Goal: Task Accomplishment & Management: Manage account settings

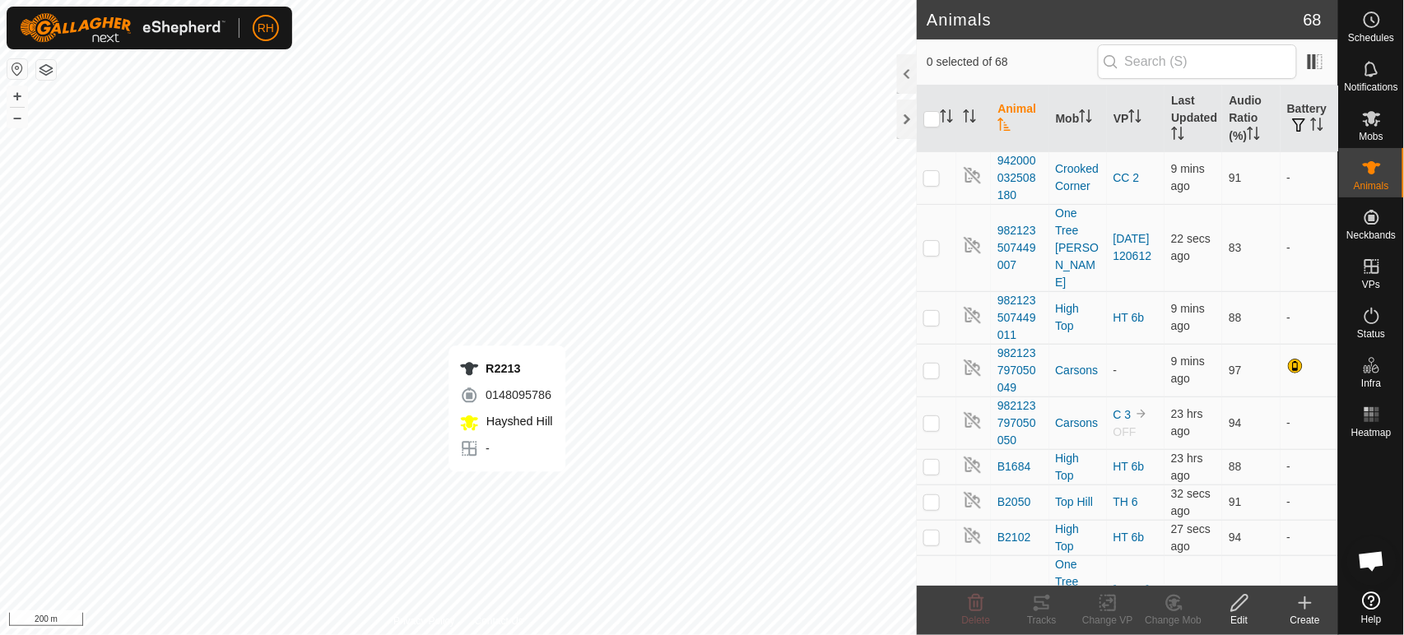
checkbox input "true"
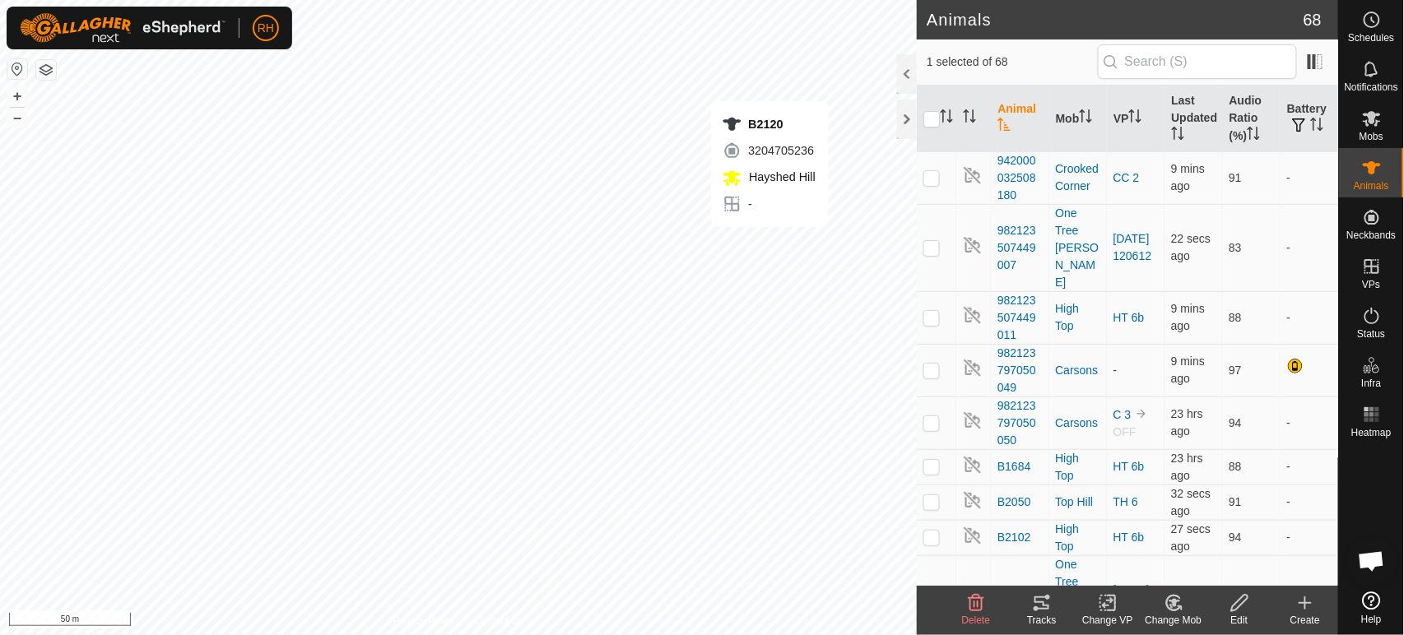
checkbox input "true"
checkbox input "false"
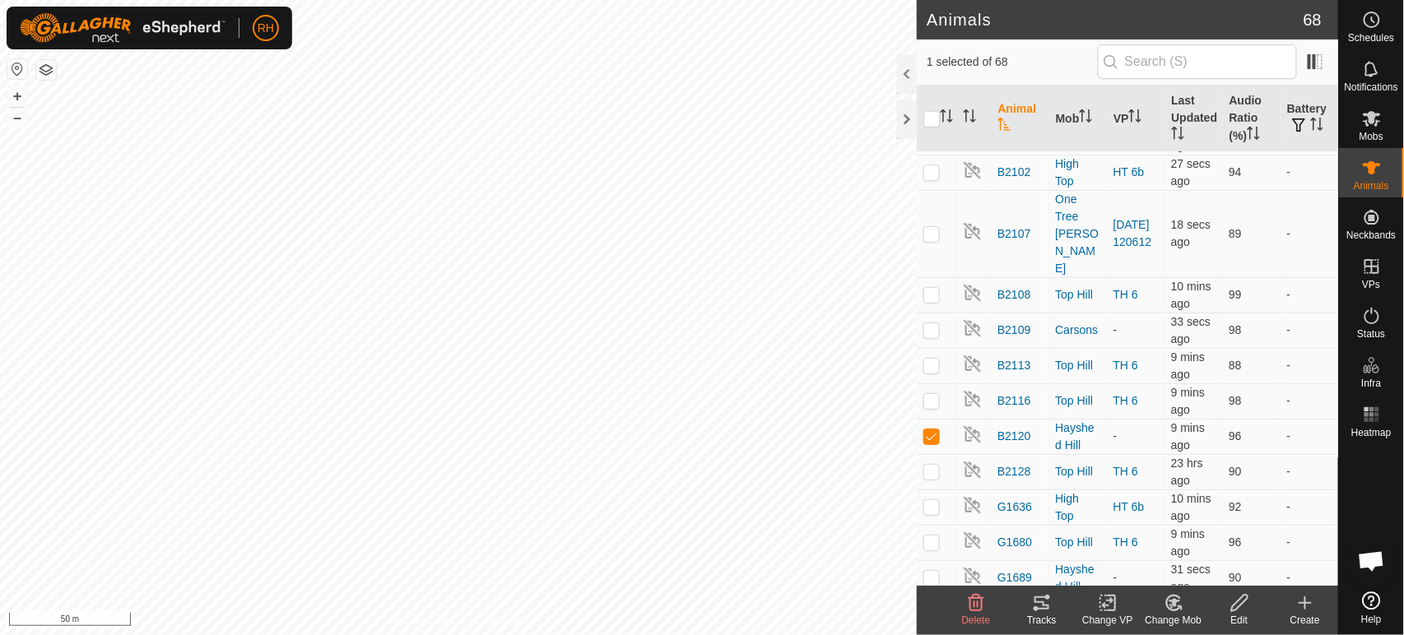
click at [1241, 605] on icon at bounding box center [1239, 603] width 16 height 16
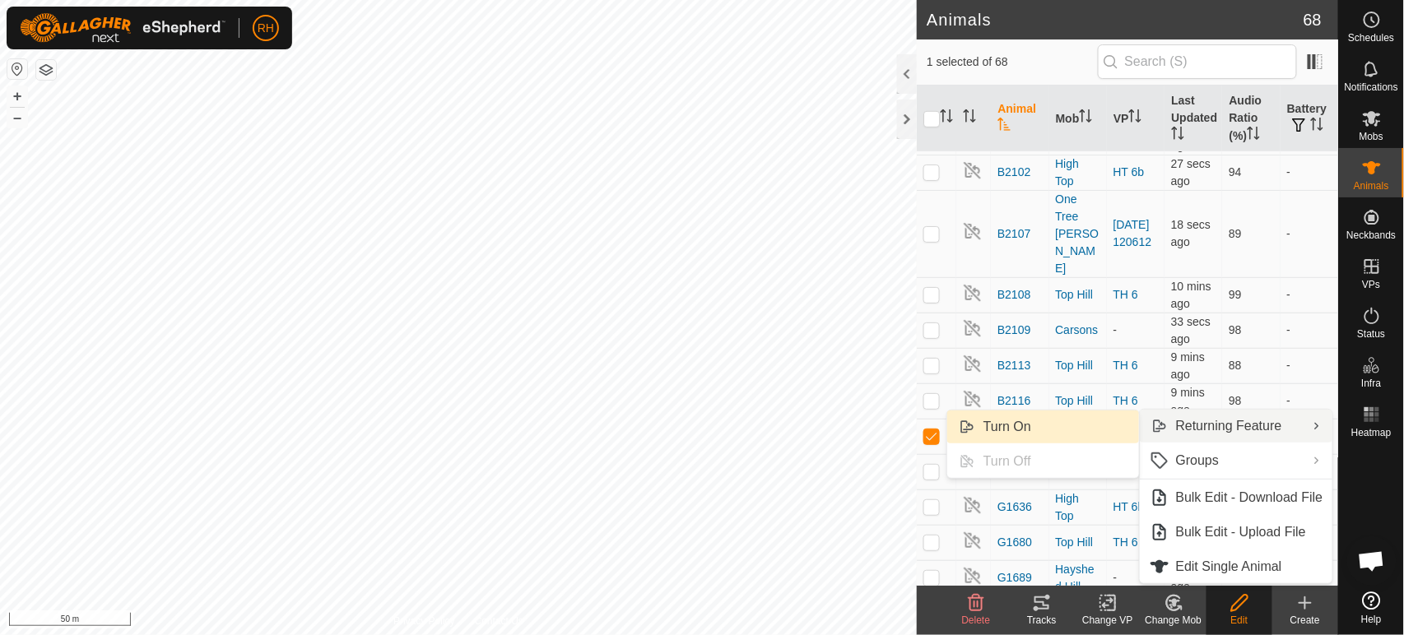
click at [1011, 421] on link "Turn On" at bounding box center [1043, 427] width 192 height 33
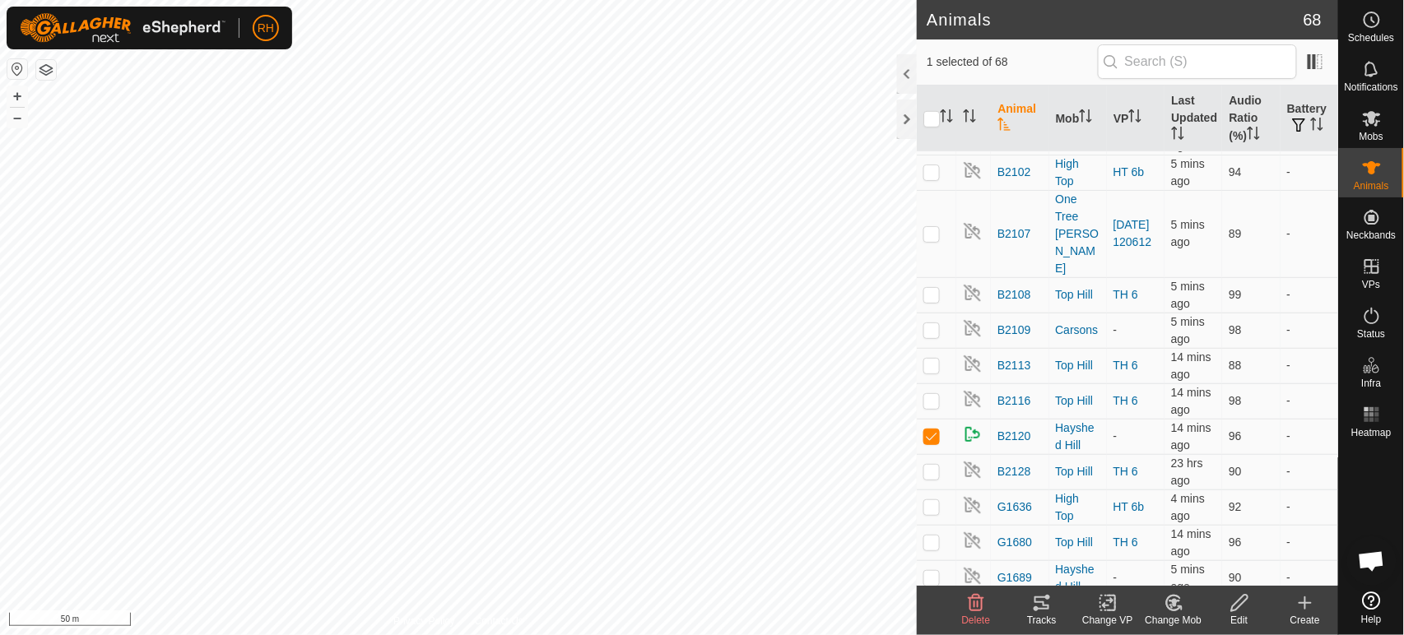
click at [1173, 607] on icon at bounding box center [1171, 606] width 4 height 5
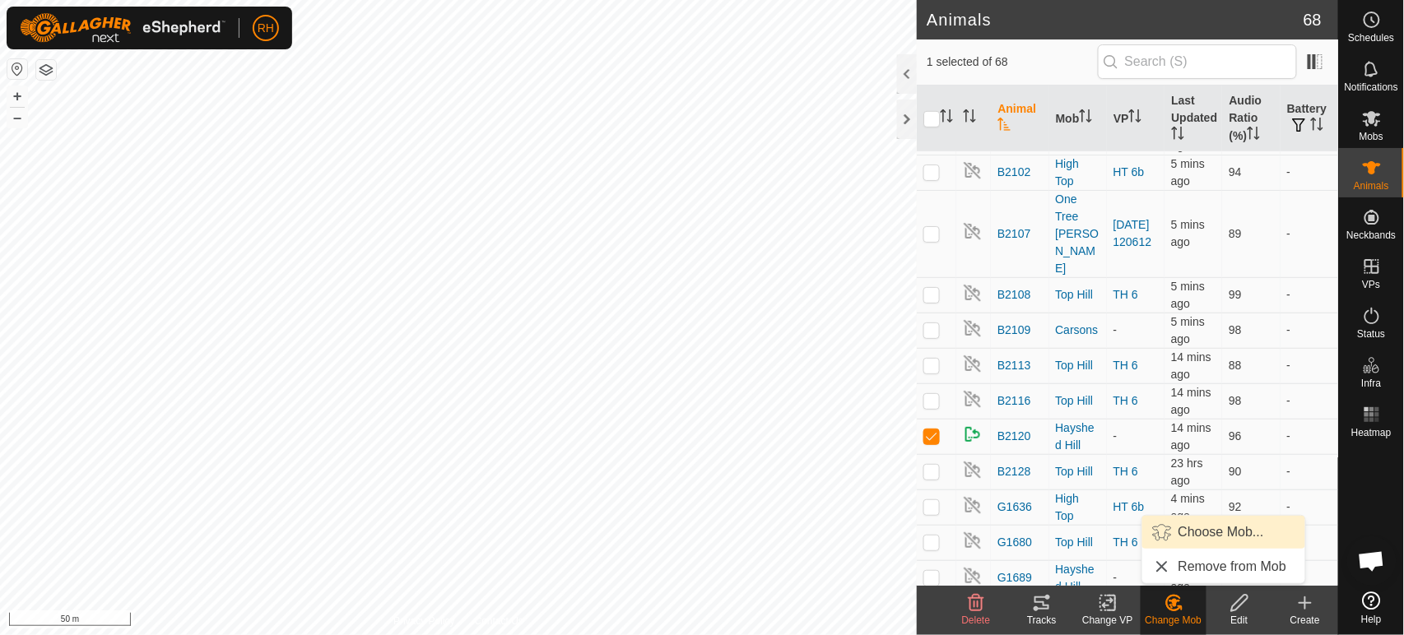
click at [1208, 528] on link "Choose Mob..." at bounding box center [1223, 532] width 163 height 33
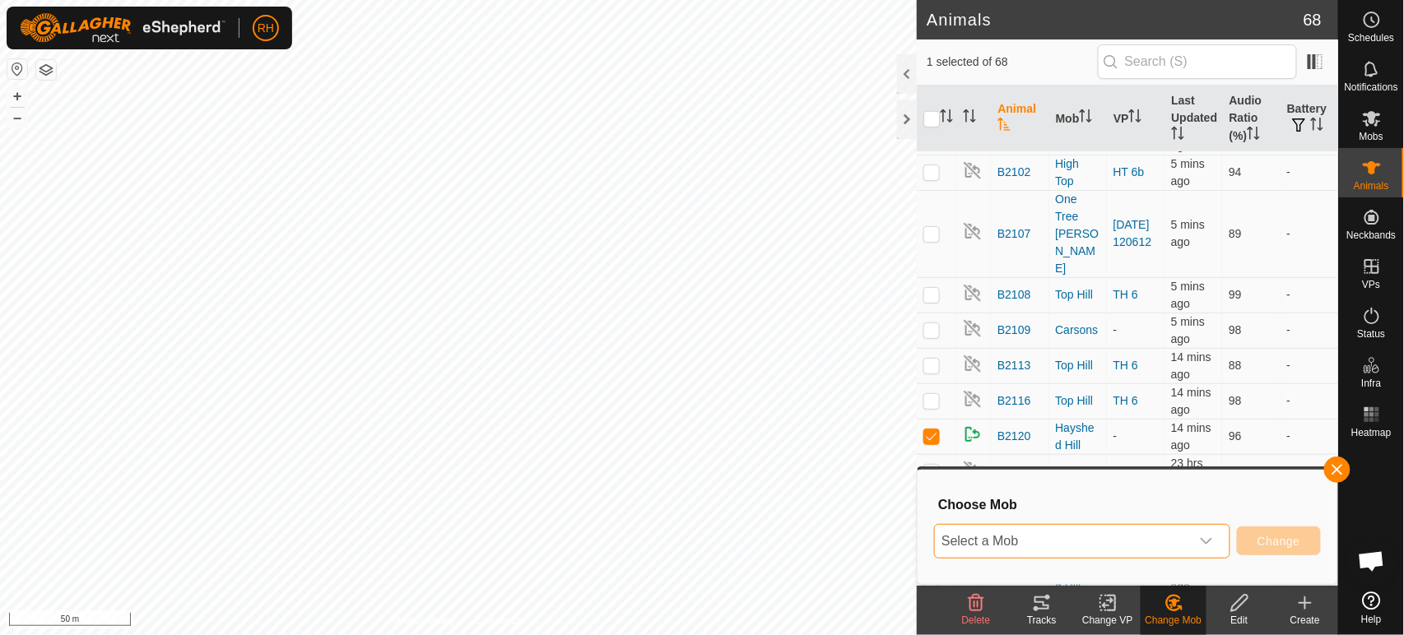
click at [1177, 547] on span "Select a Mob" at bounding box center [1062, 541] width 255 height 33
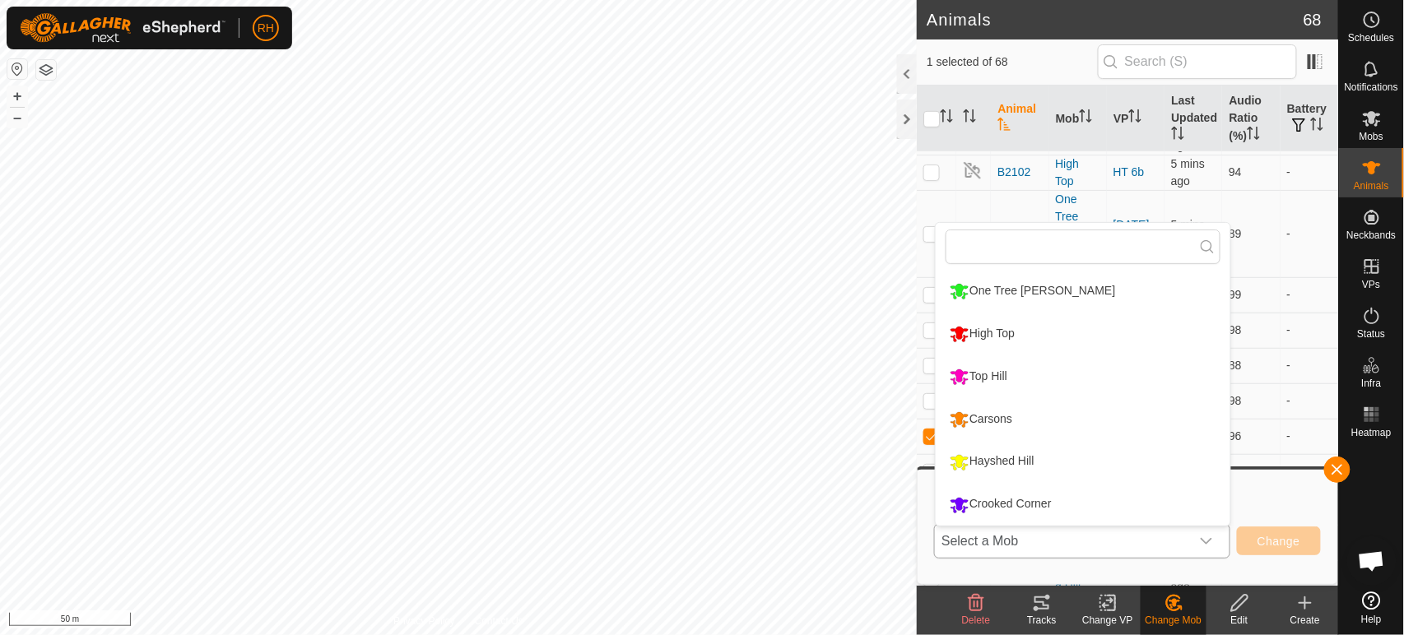
click at [1004, 463] on li "Hayshed Hill" at bounding box center [1083, 462] width 295 height 41
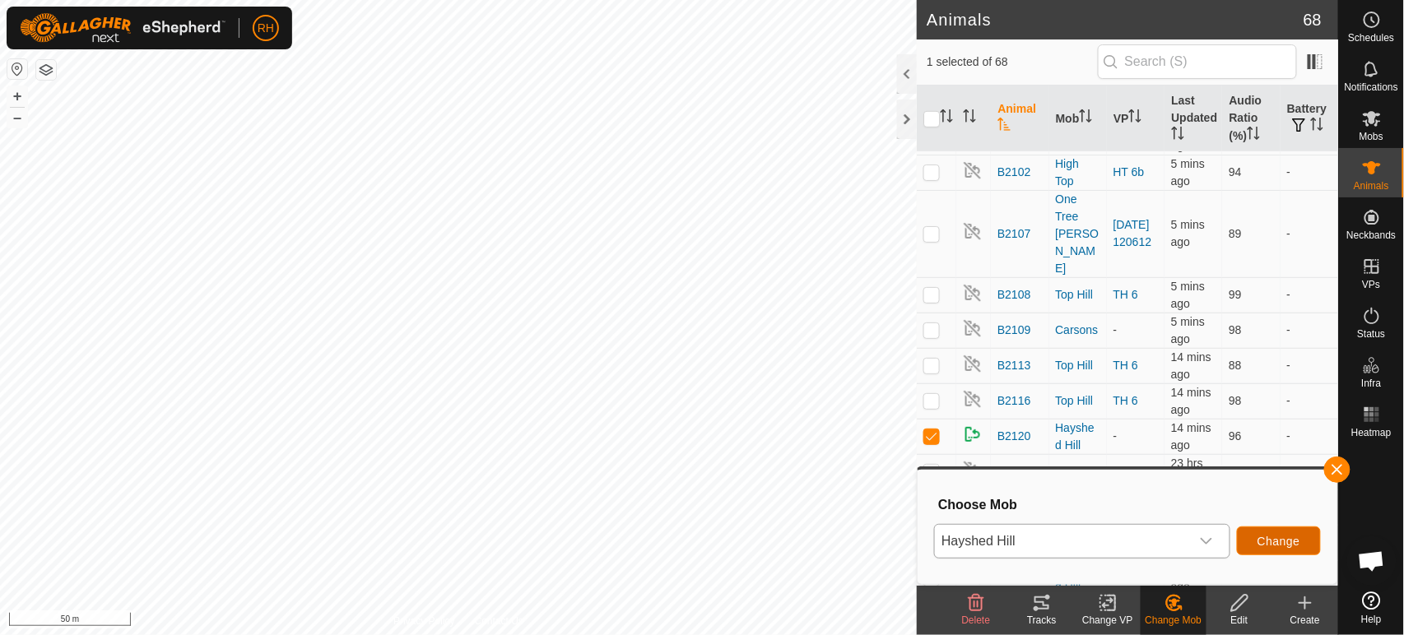
click at [1265, 542] on span "Change" at bounding box center [1279, 541] width 43 height 13
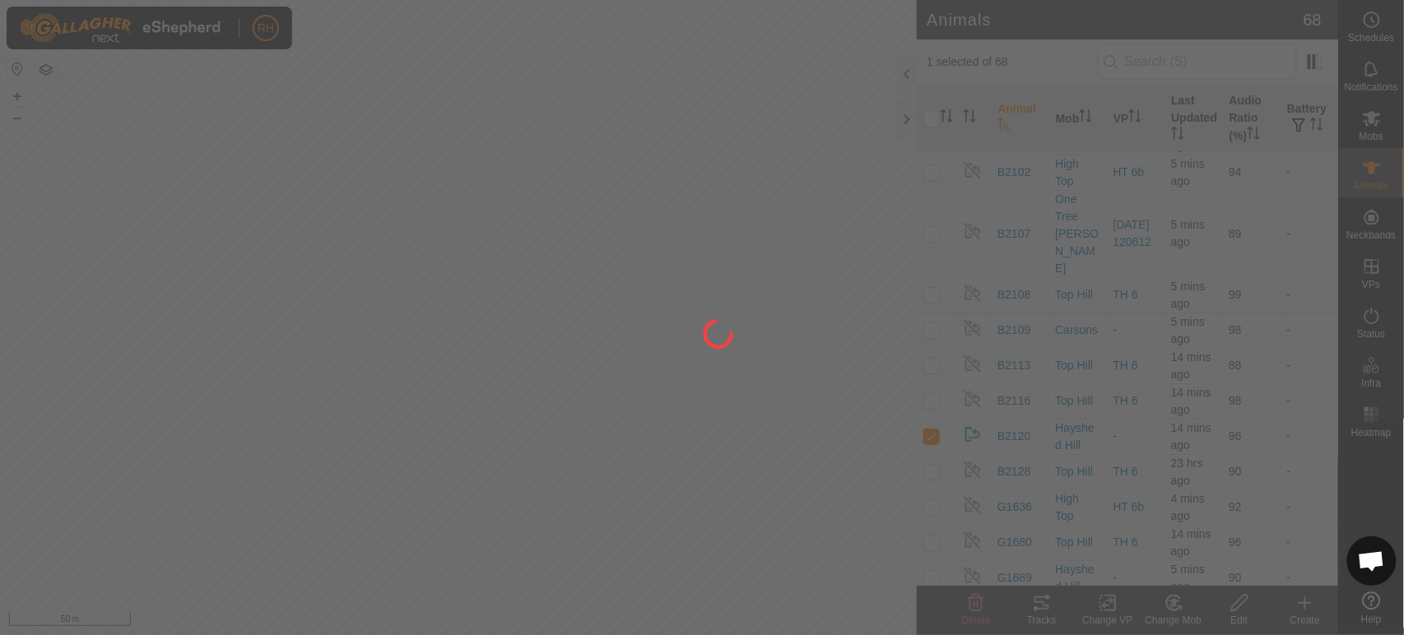
checkbox input "false"
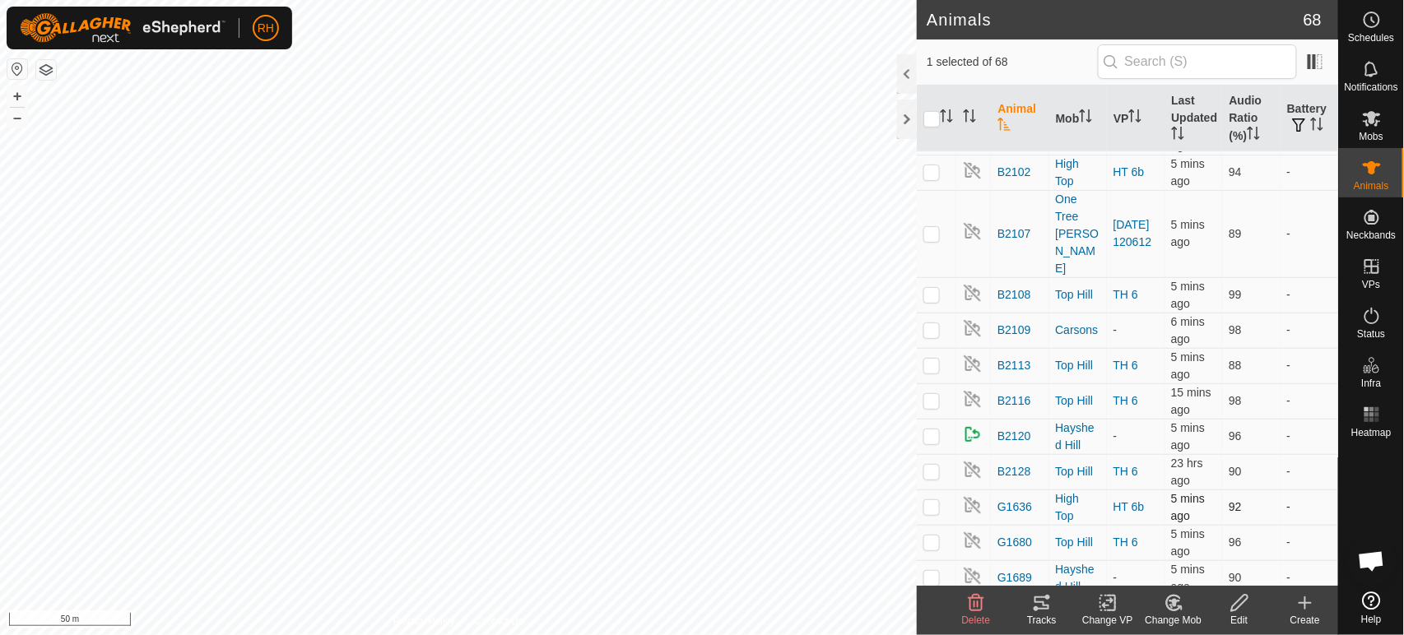
checkbox input "true"
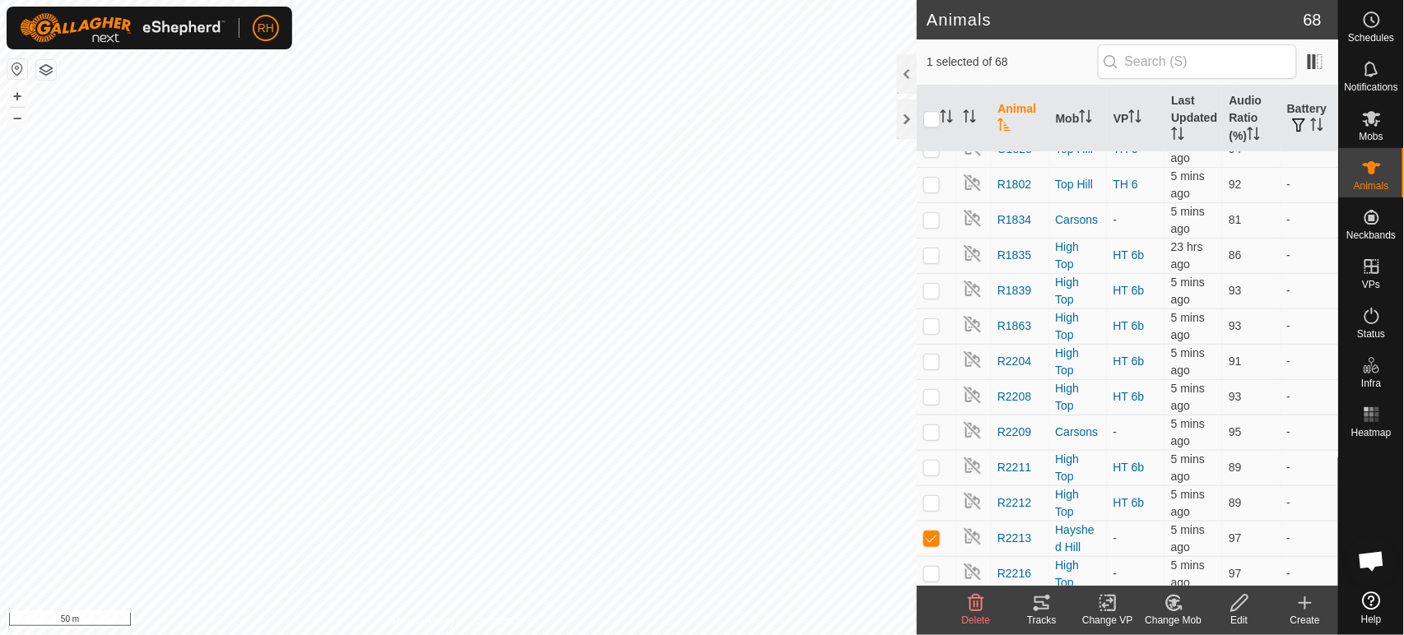
scroll to position [1646, 0]
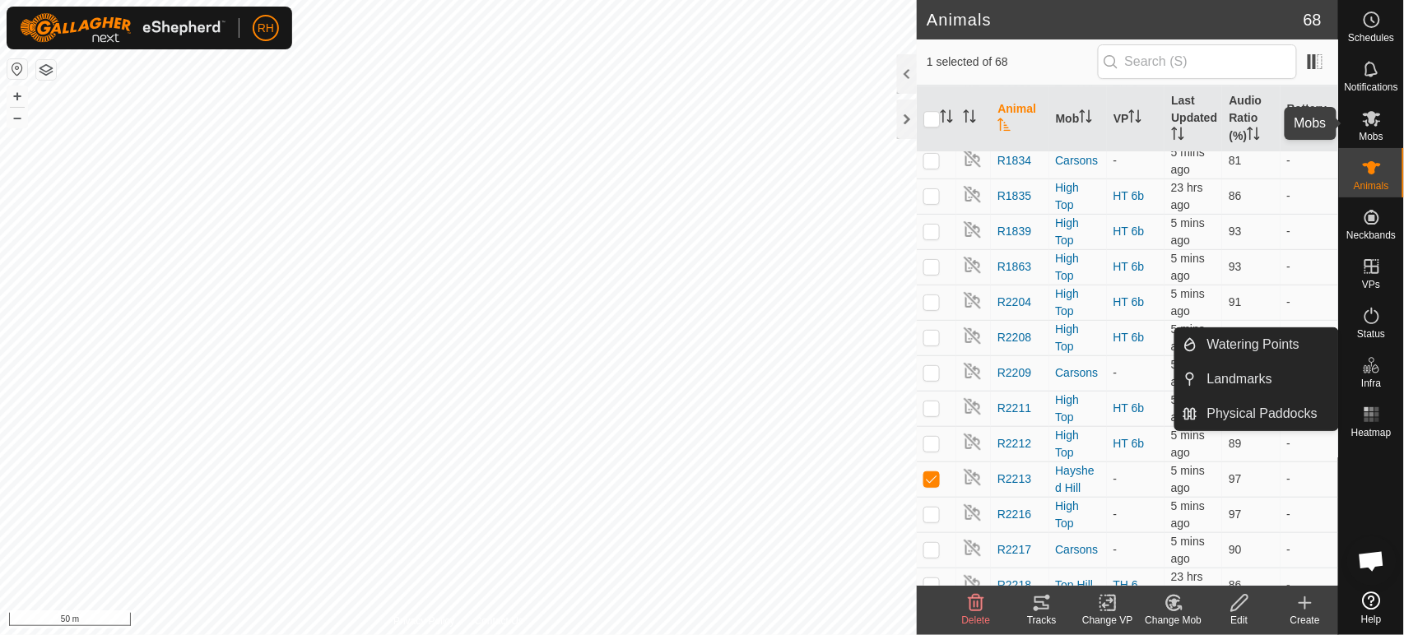
click at [1380, 123] on icon at bounding box center [1372, 119] width 20 height 20
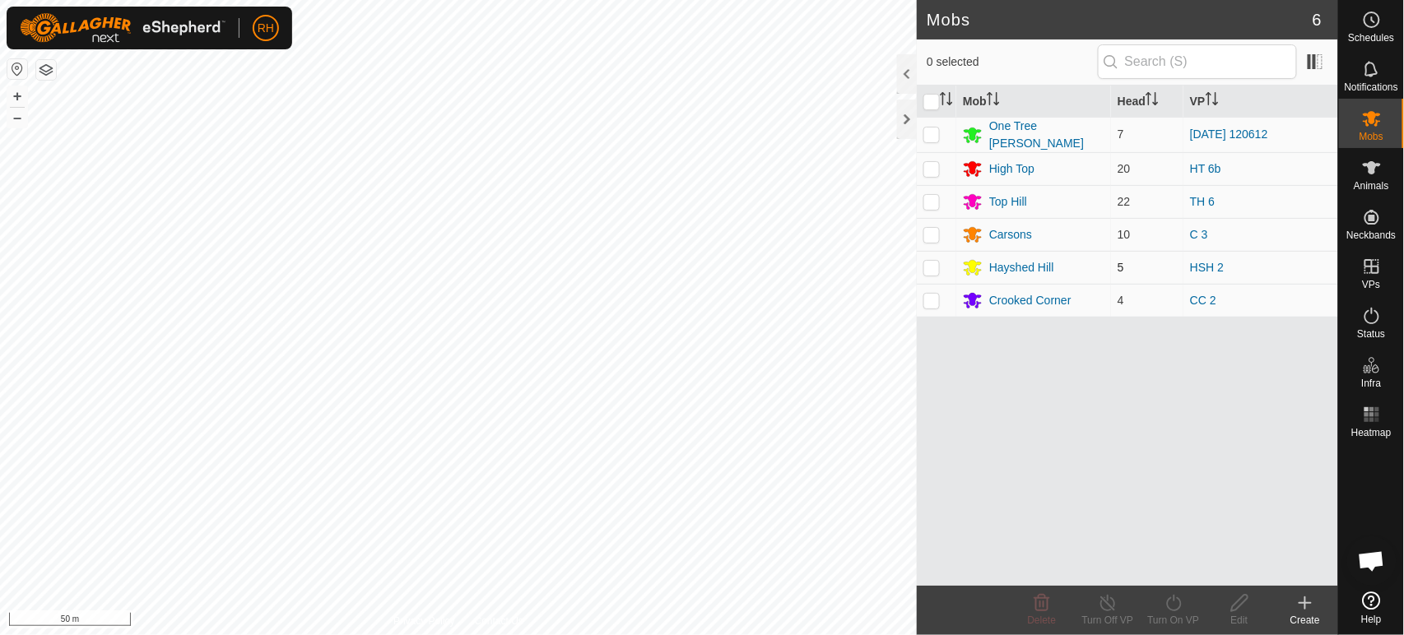
click at [929, 263] on p-checkbox at bounding box center [931, 267] width 16 height 13
checkbox input "true"
click at [1174, 607] on icon at bounding box center [1174, 603] width 21 height 20
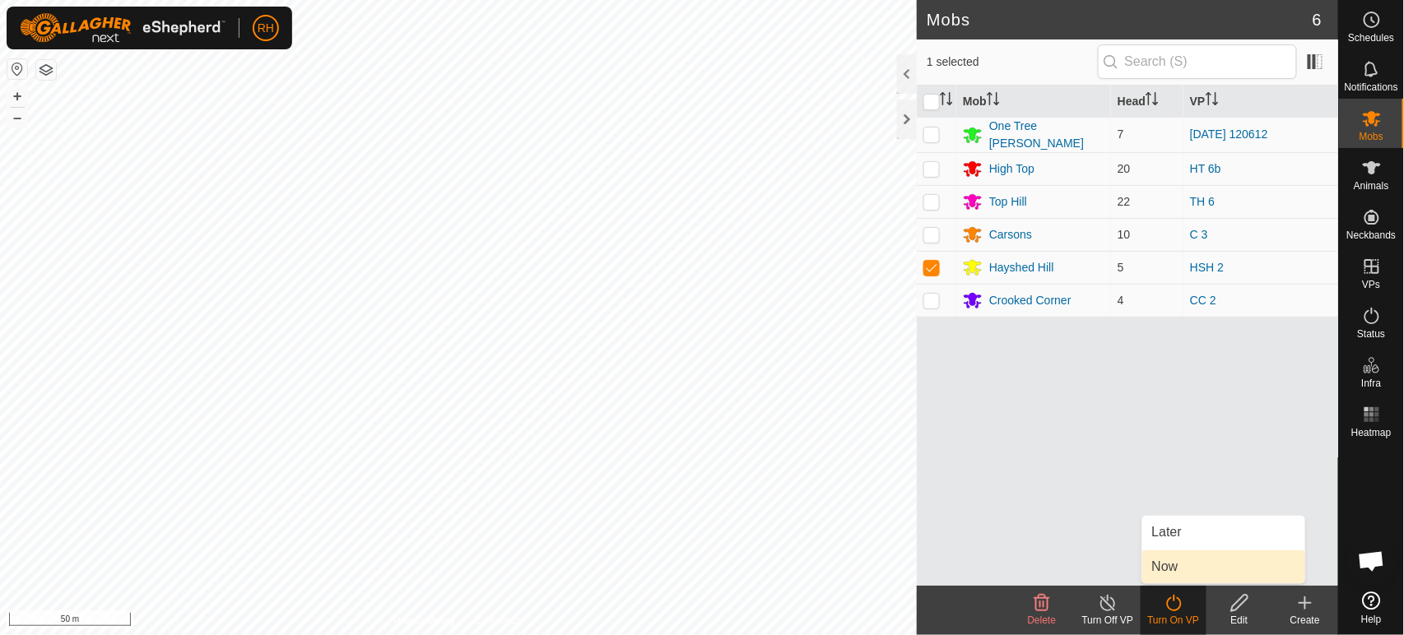
click at [1175, 563] on link "Now" at bounding box center [1223, 567] width 163 height 33
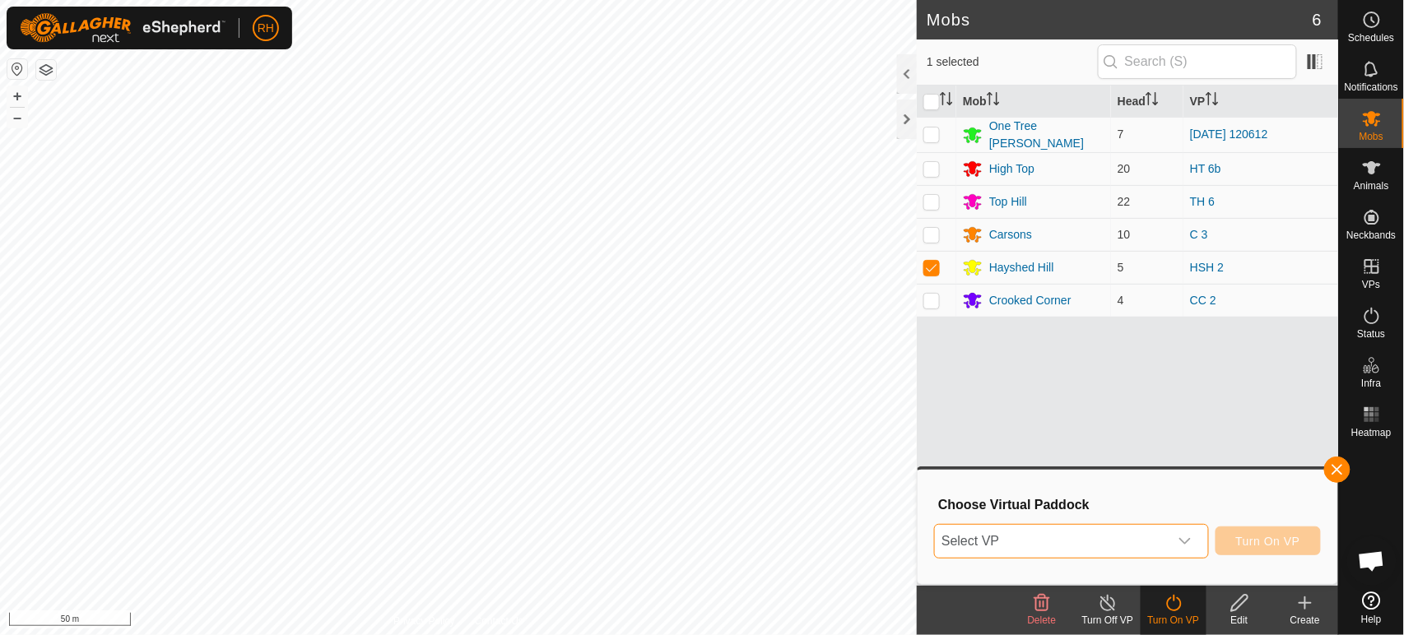
click at [1083, 547] on span "Select VP" at bounding box center [1051, 541] width 233 height 33
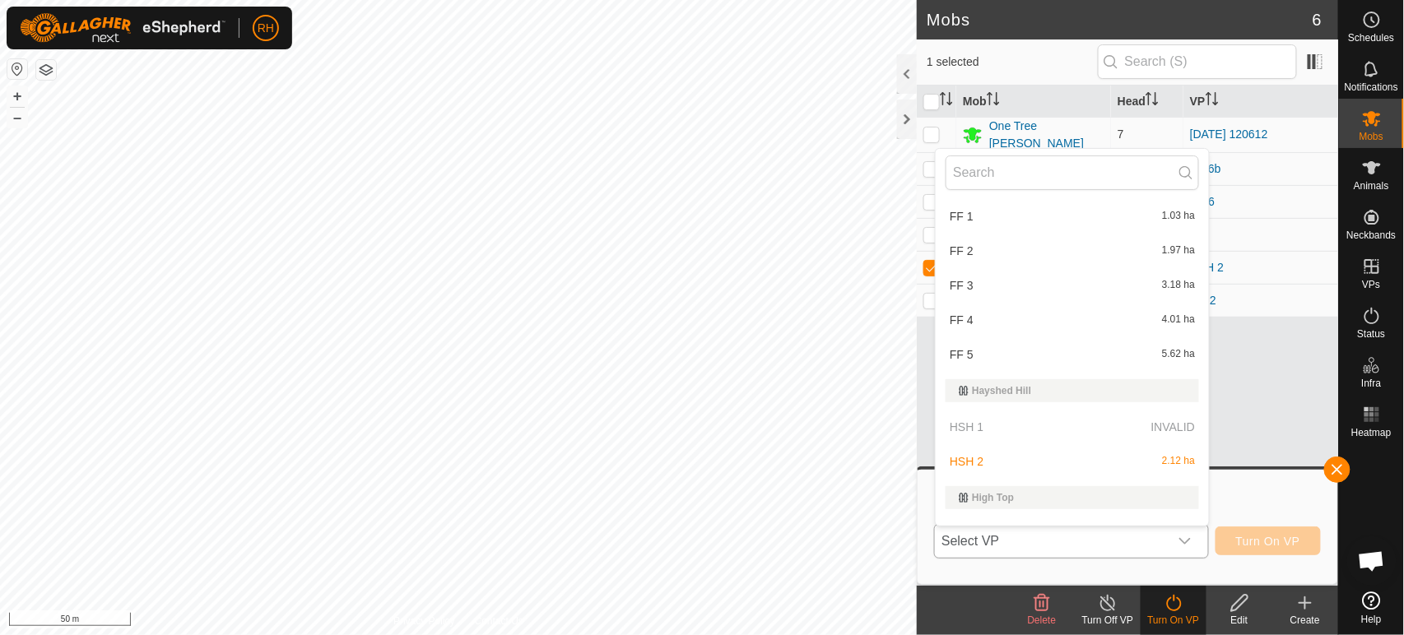
scroll to position [365, 0]
click at [1017, 444] on li "HSH 2 2.12 ha" at bounding box center [1072, 458] width 273 height 33
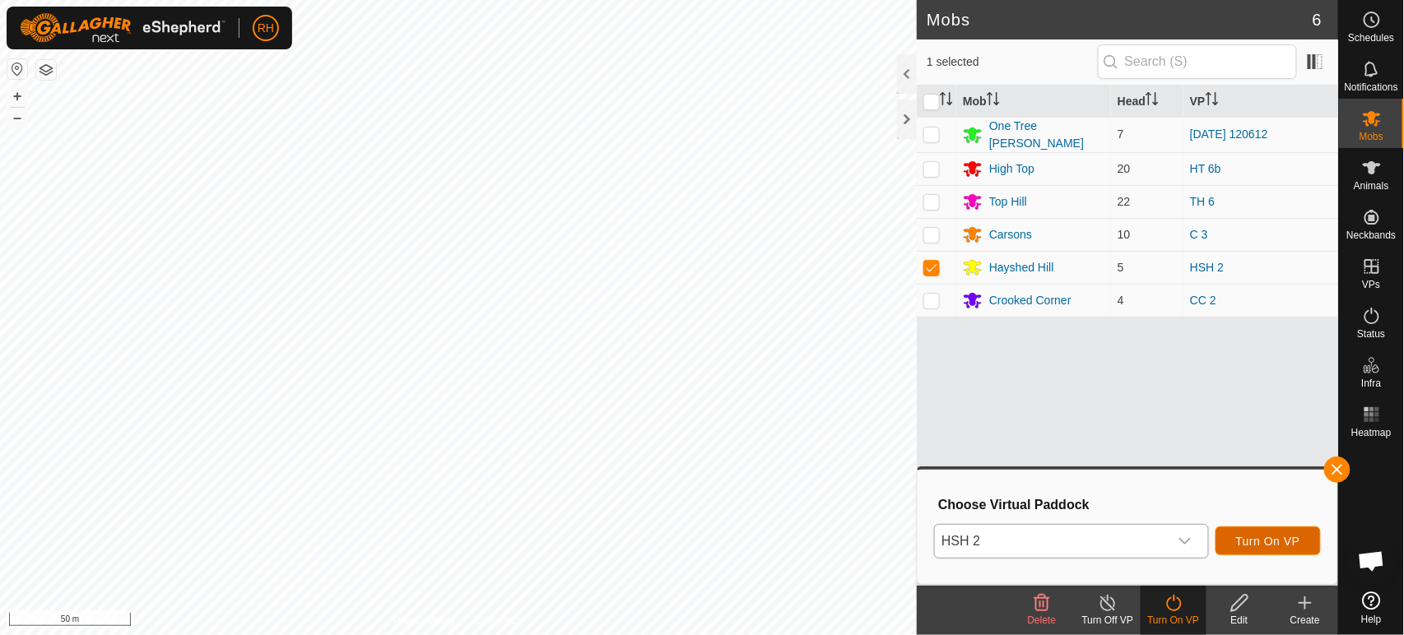
click at [1268, 538] on span "Turn On VP" at bounding box center [1268, 541] width 64 height 13
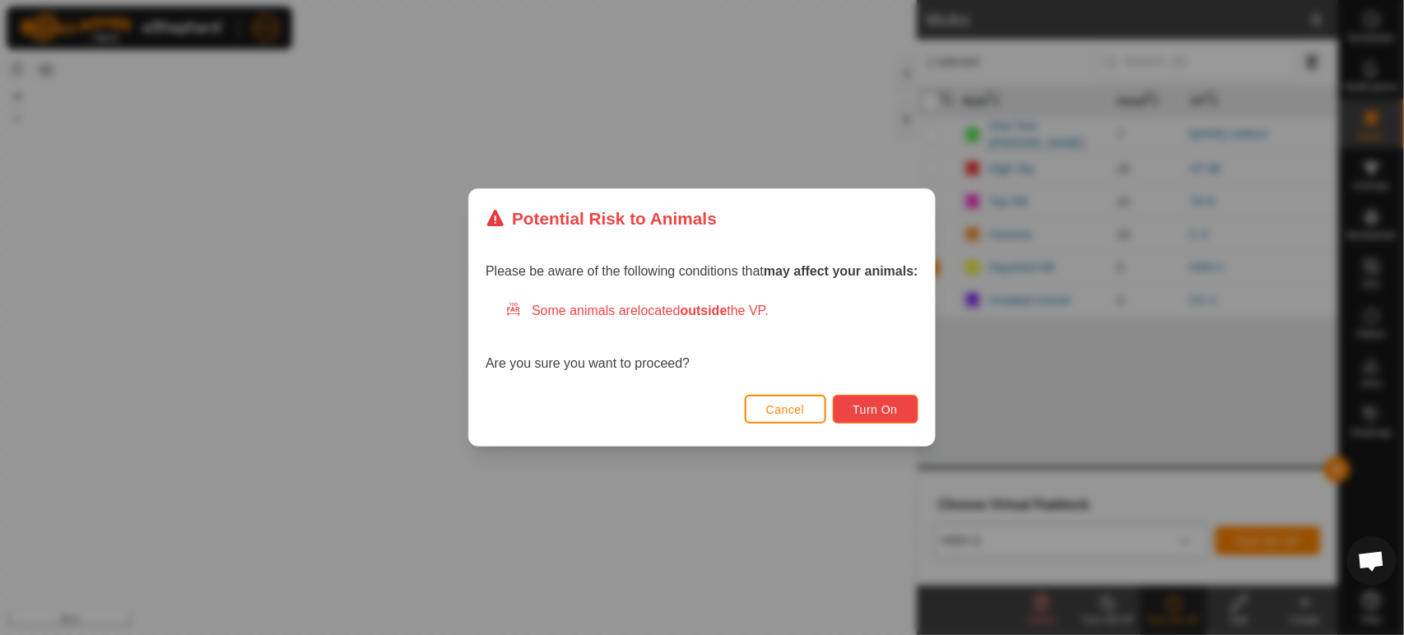
click at [869, 409] on span "Turn On" at bounding box center [875, 409] width 44 height 13
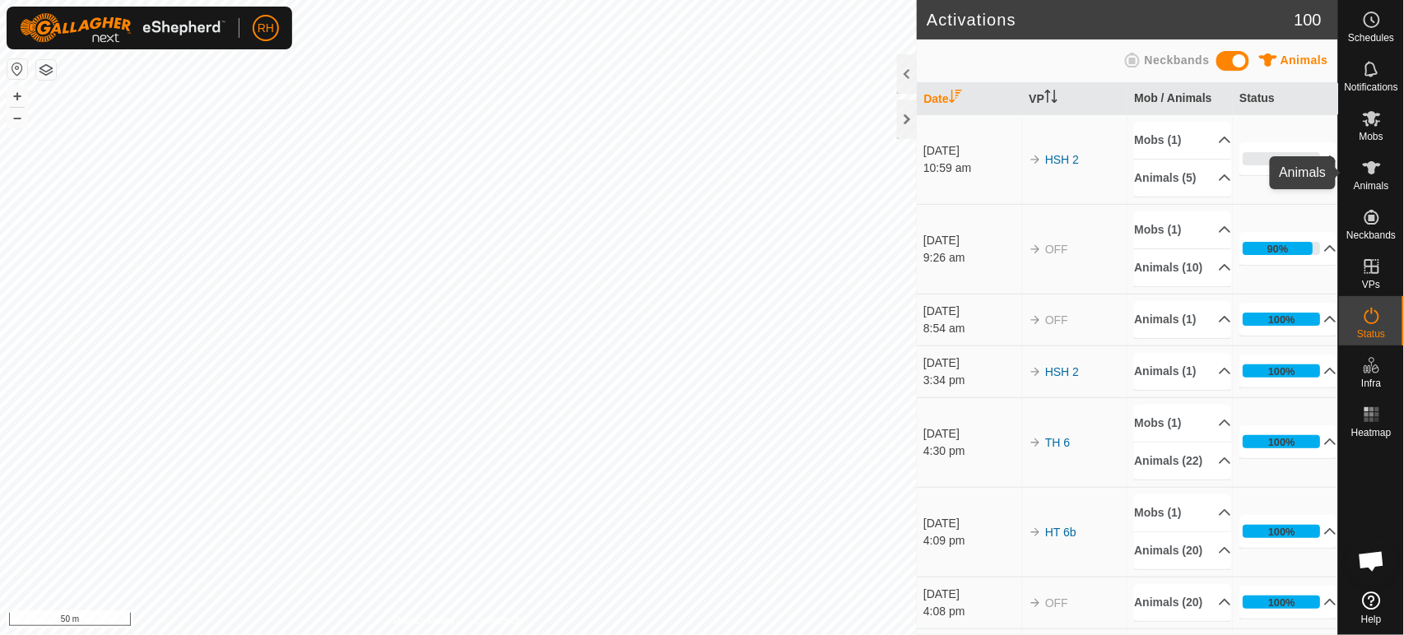
click at [1370, 176] on icon at bounding box center [1372, 168] width 20 height 20
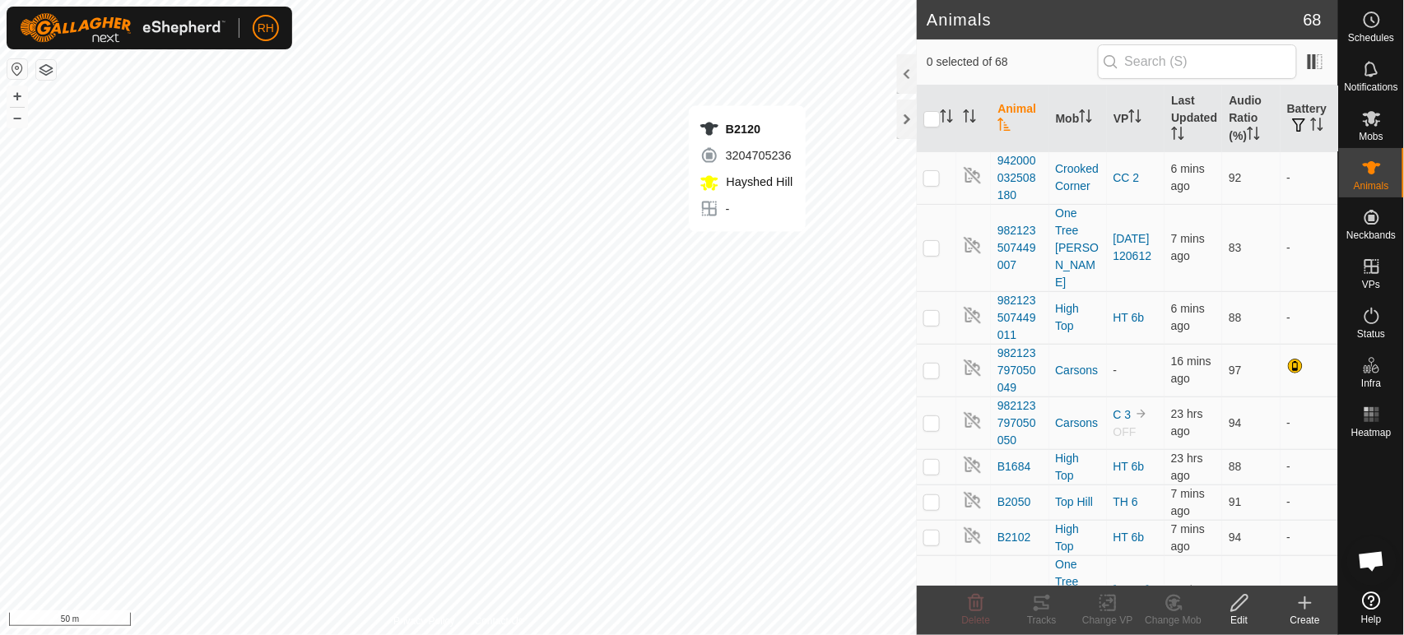
checkbox input "true"
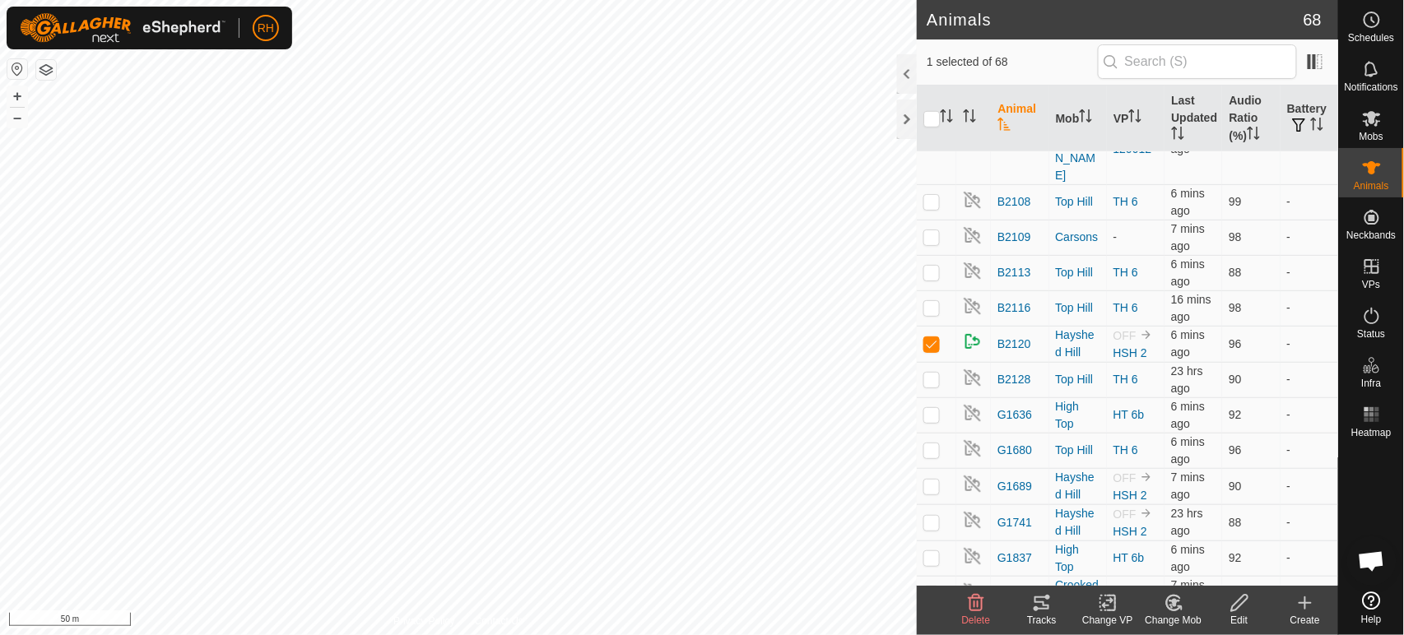
scroll to position [457, 0]
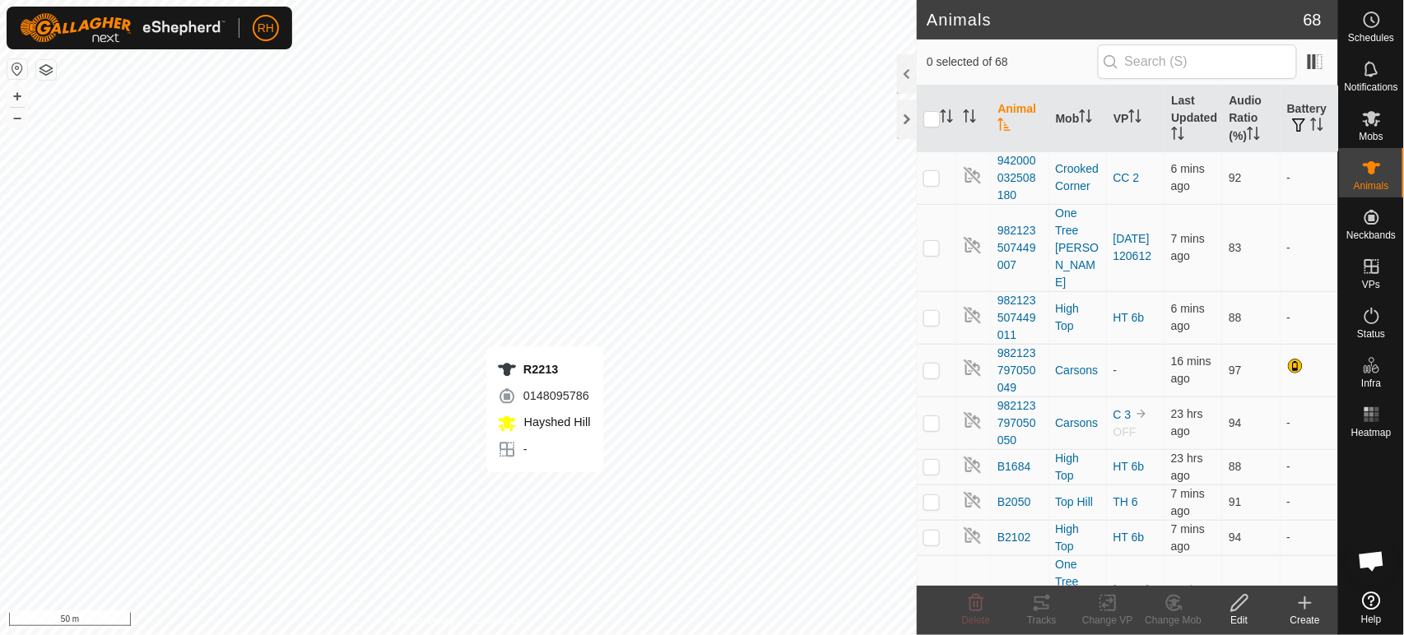
checkbox input "true"
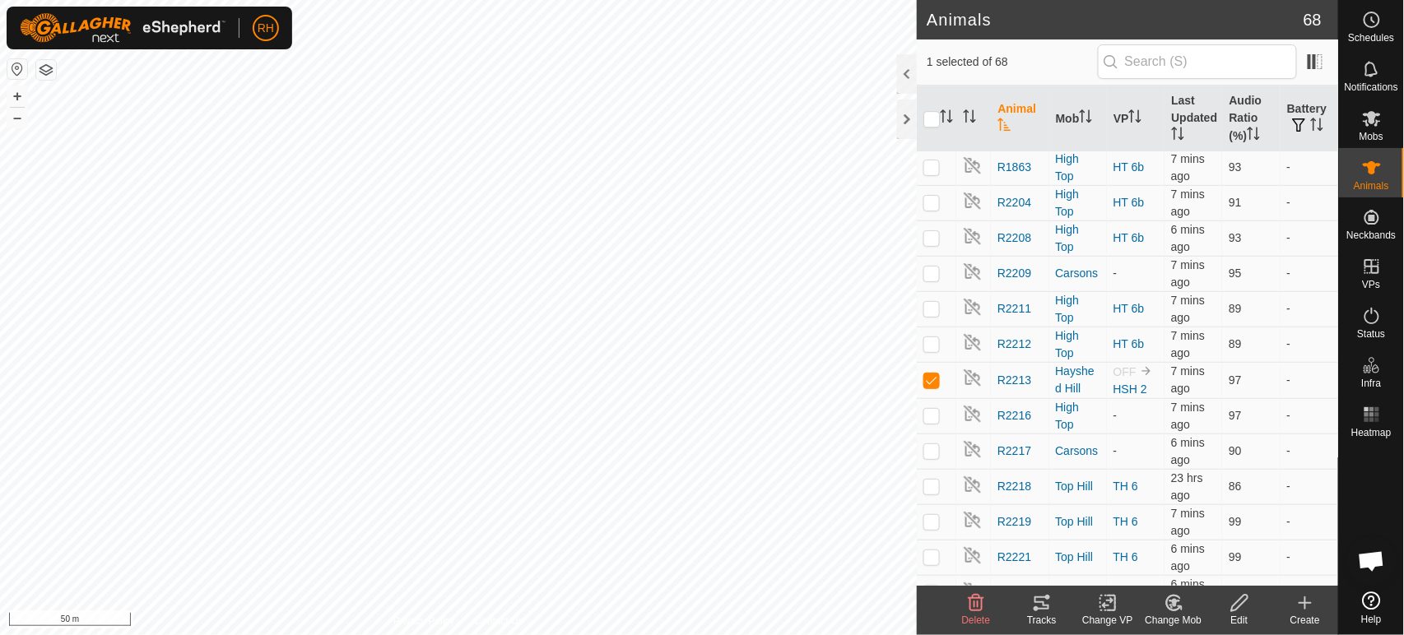
scroll to position [1737, 0]
